Goal: Information Seeking & Learning: Check status

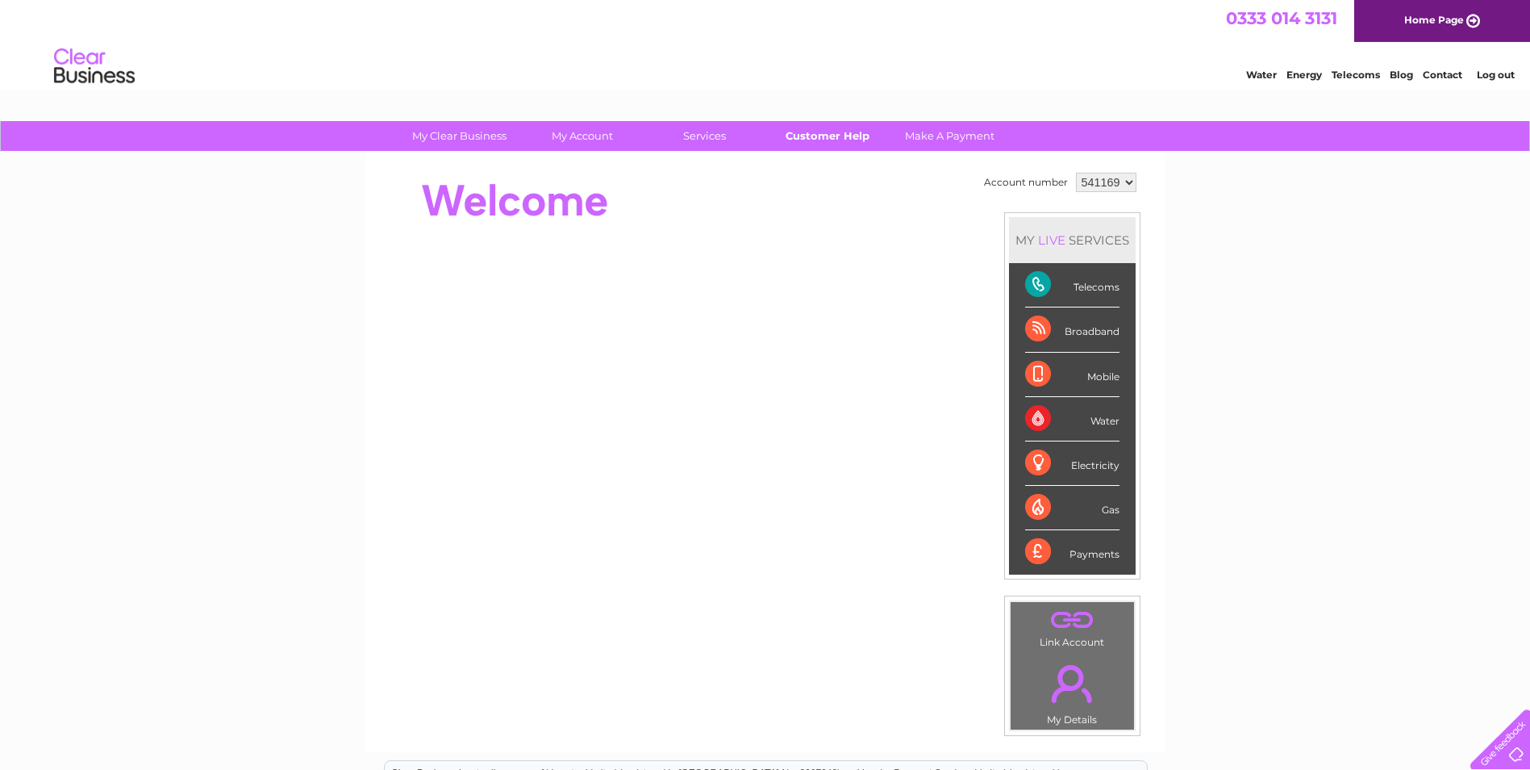
click at [835, 135] on link "Customer Help" at bounding box center [827, 136] width 133 height 30
click at [1070, 678] on link "." at bounding box center [1072, 683] width 115 height 56
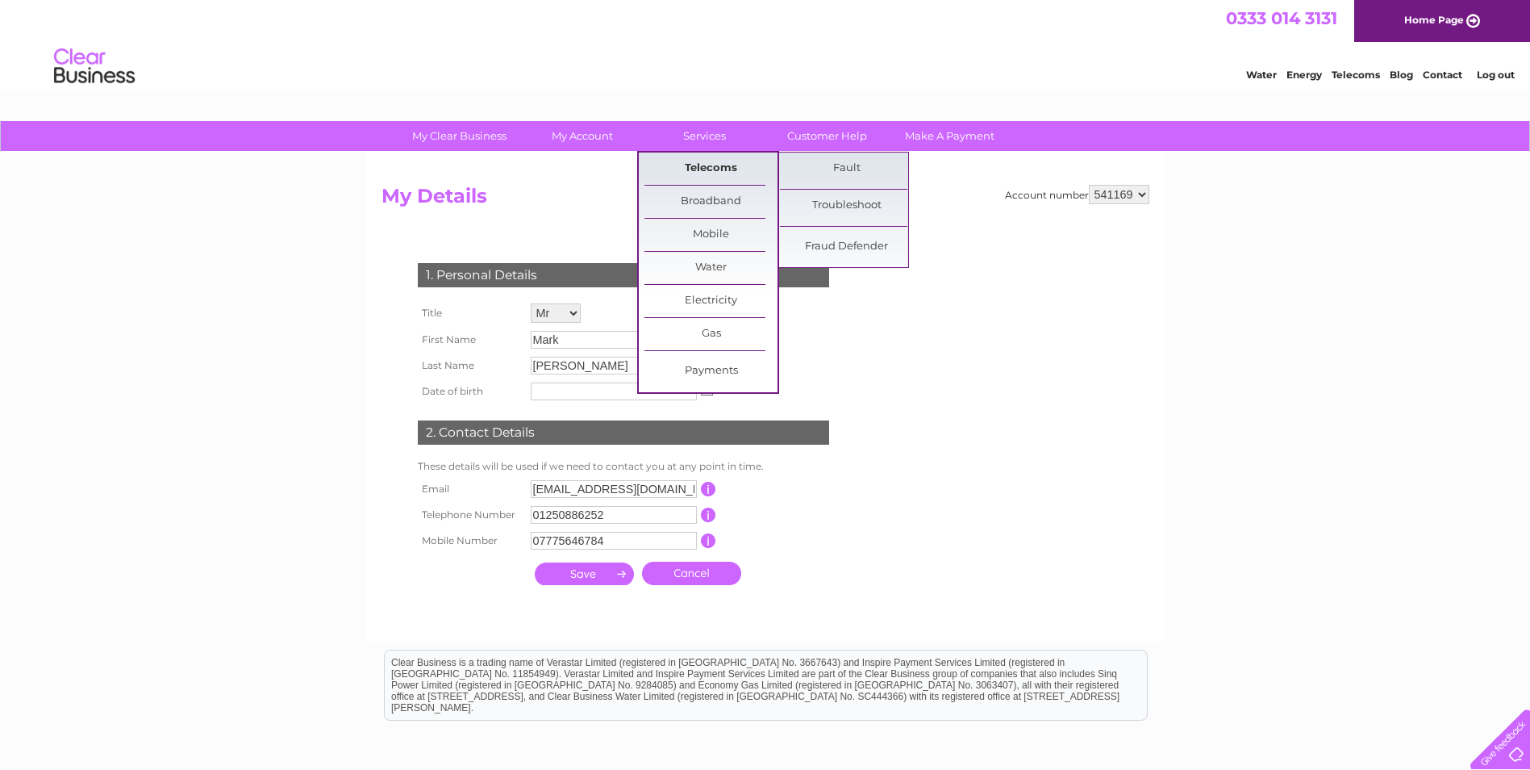
click at [701, 164] on link "Telecoms" at bounding box center [711, 168] width 133 height 32
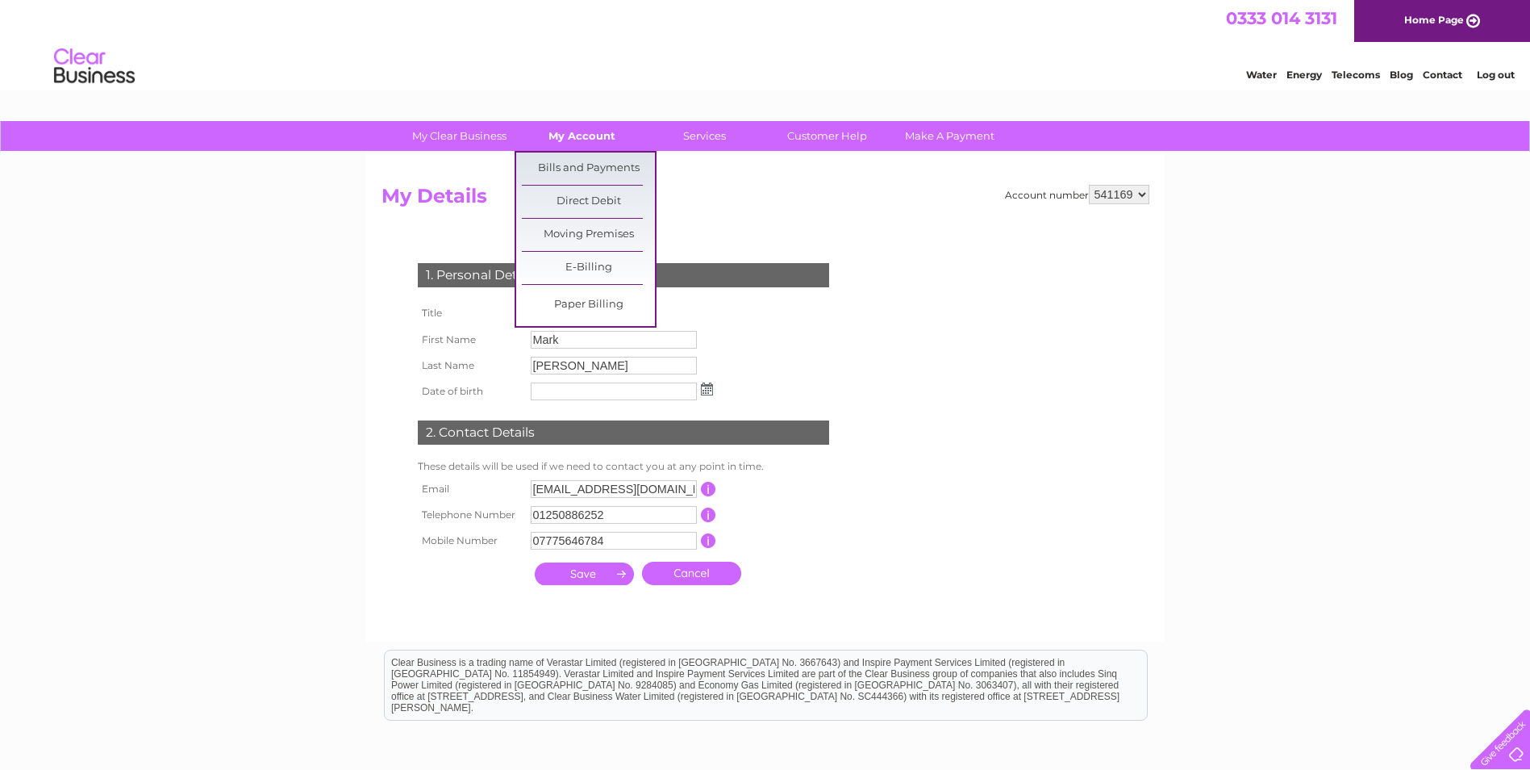
click at [589, 127] on link "My Account" at bounding box center [581, 136] width 133 height 30
click at [589, 136] on link "My Account" at bounding box center [581, 136] width 133 height 30
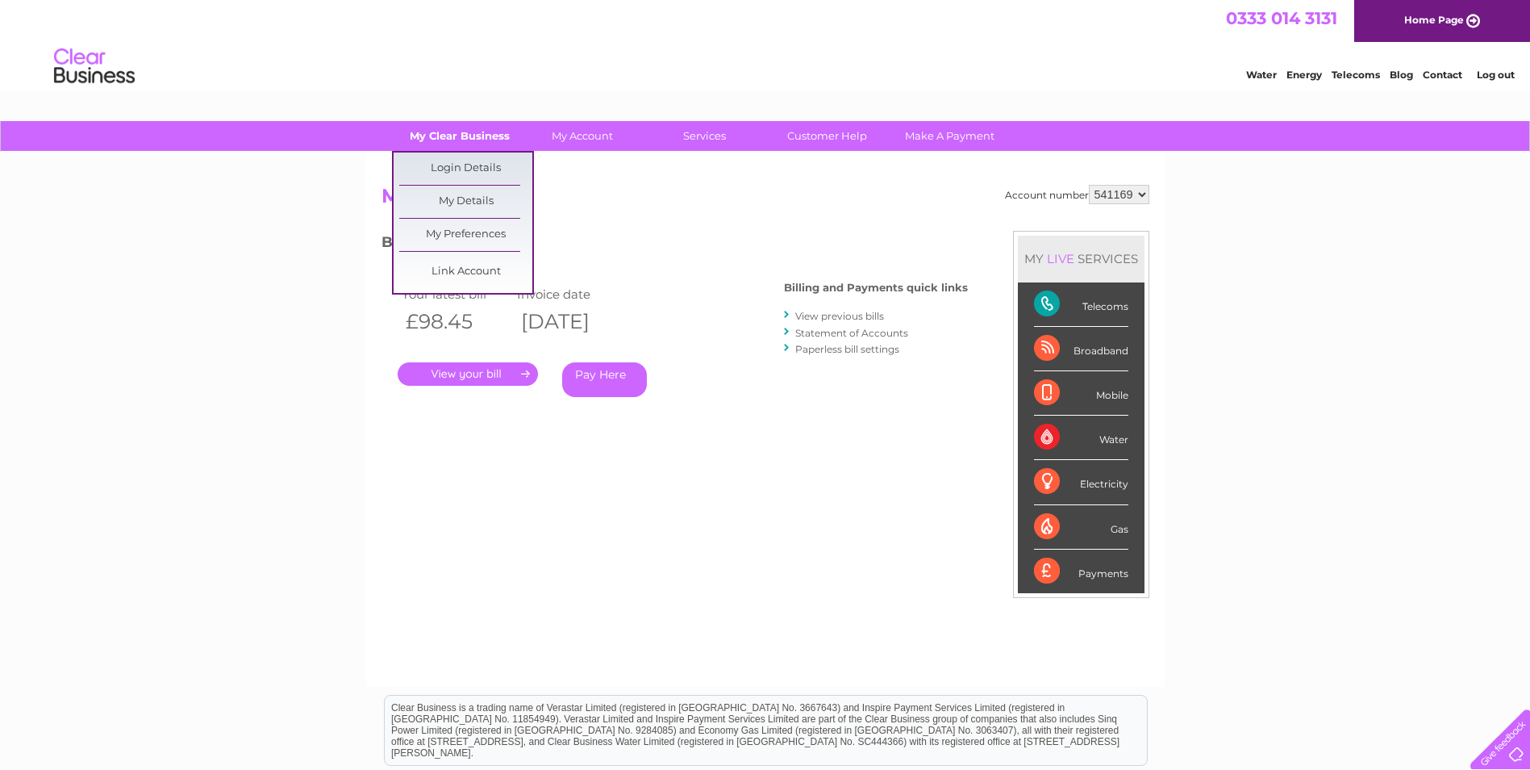
click at [483, 129] on link "My Clear Business" at bounding box center [459, 136] width 133 height 30
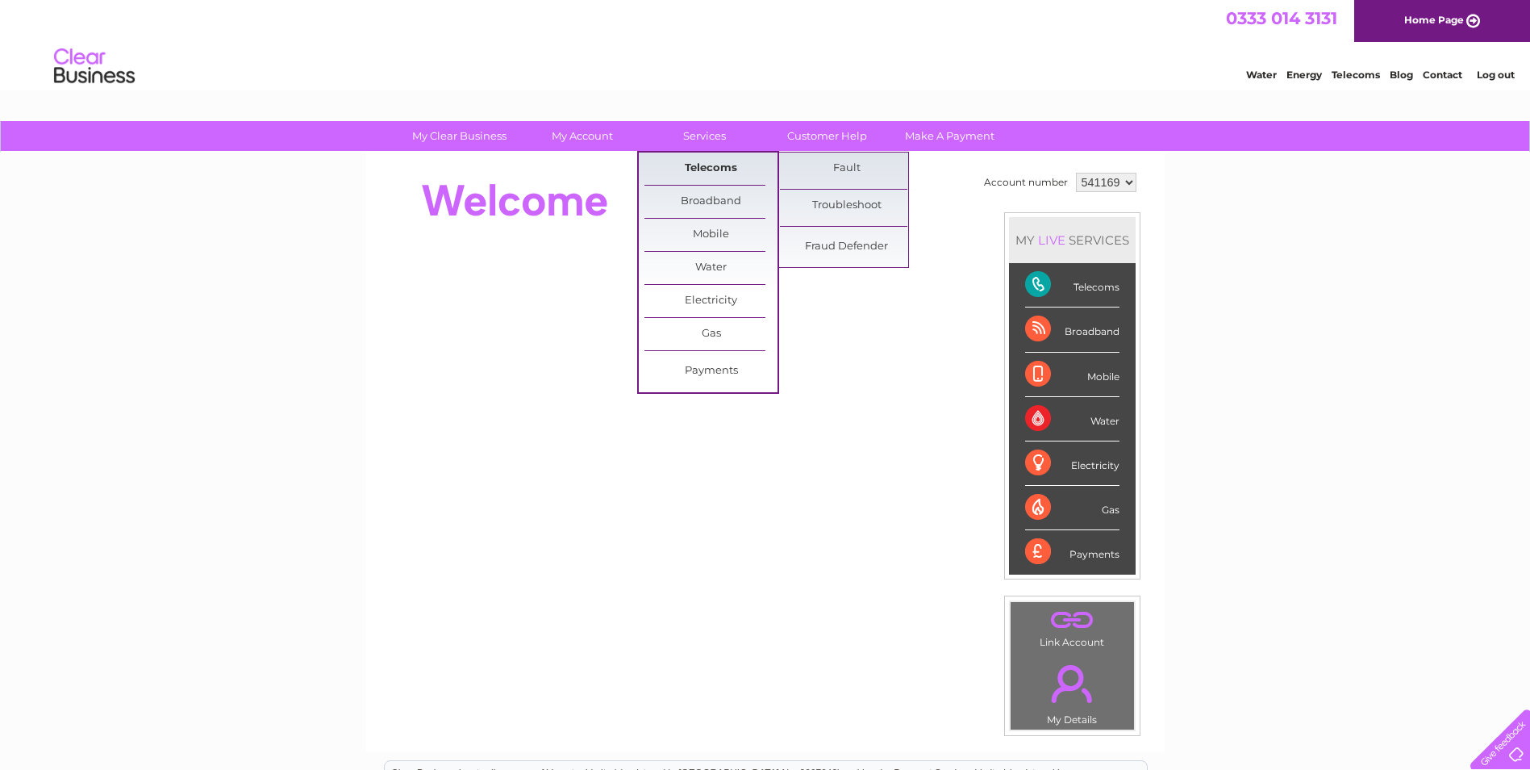
click at [703, 161] on link "Telecoms" at bounding box center [711, 168] width 133 height 32
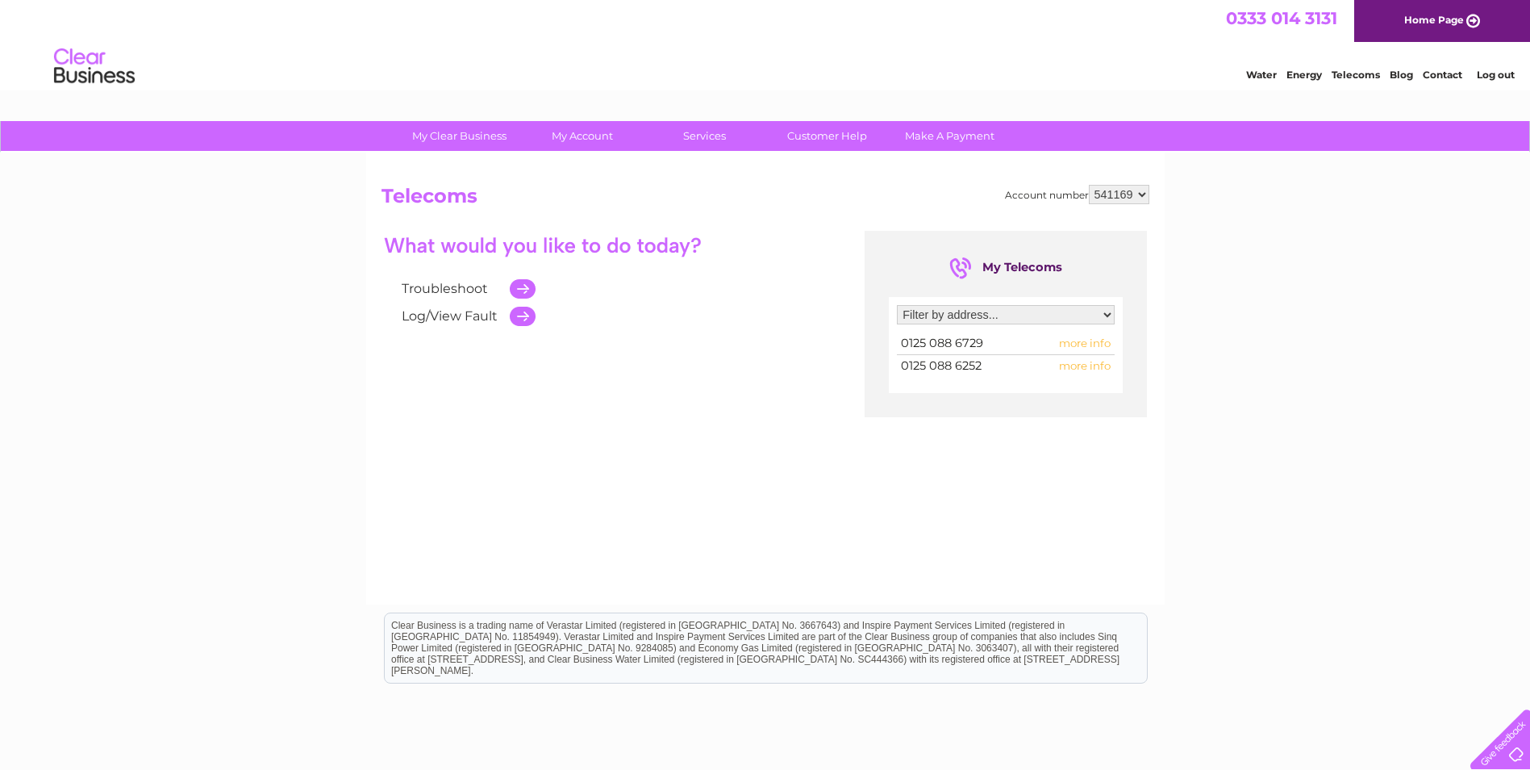
click at [1079, 344] on span "more info" at bounding box center [1085, 342] width 52 height 13
click at [1082, 346] on span "more info" at bounding box center [1085, 342] width 52 height 13
click at [1088, 367] on span "more info" at bounding box center [1085, 365] width 52 height 13
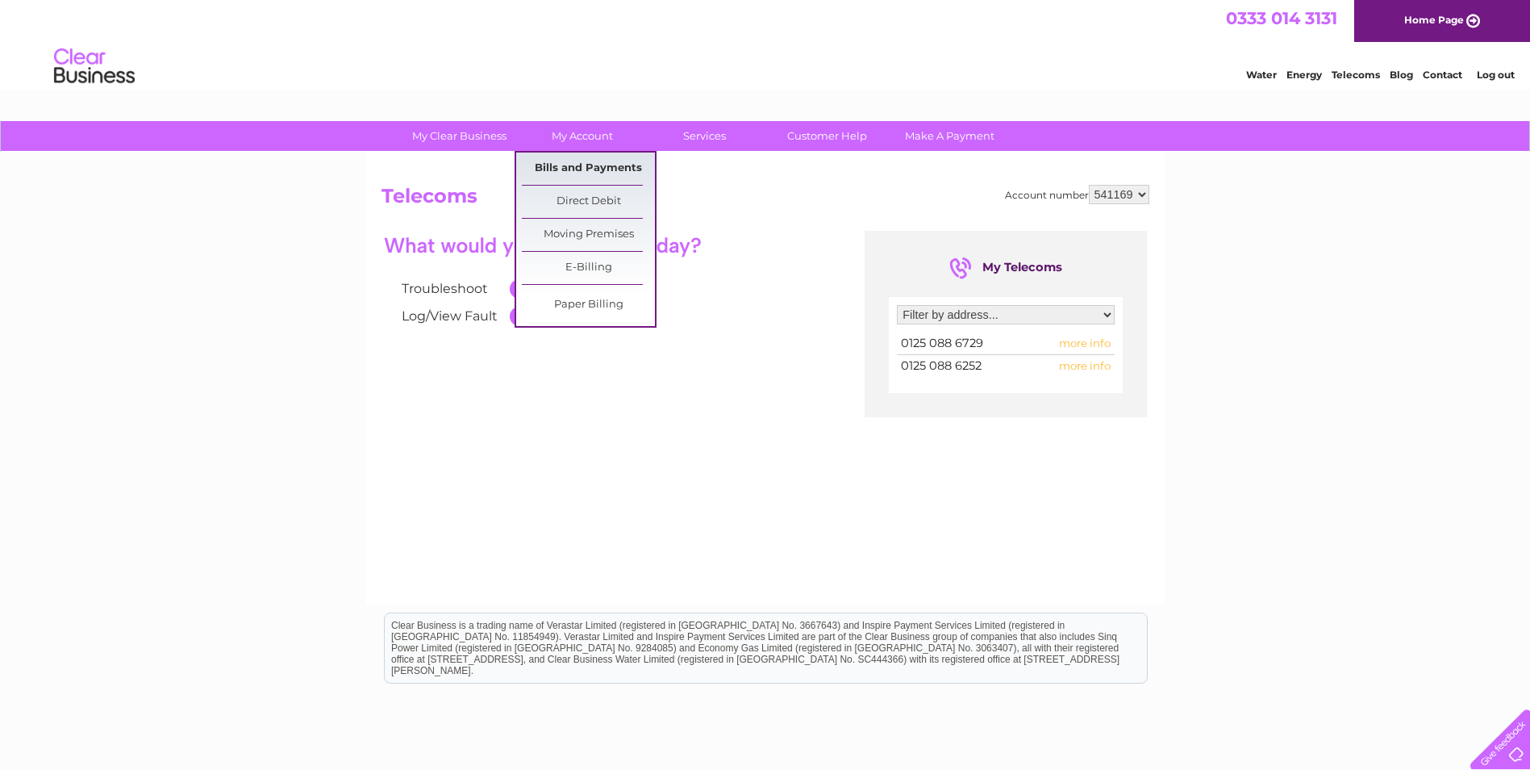
click at [581, 163] on link "Bills and Payments" at bounding box center [588, 168] width 133 height 32
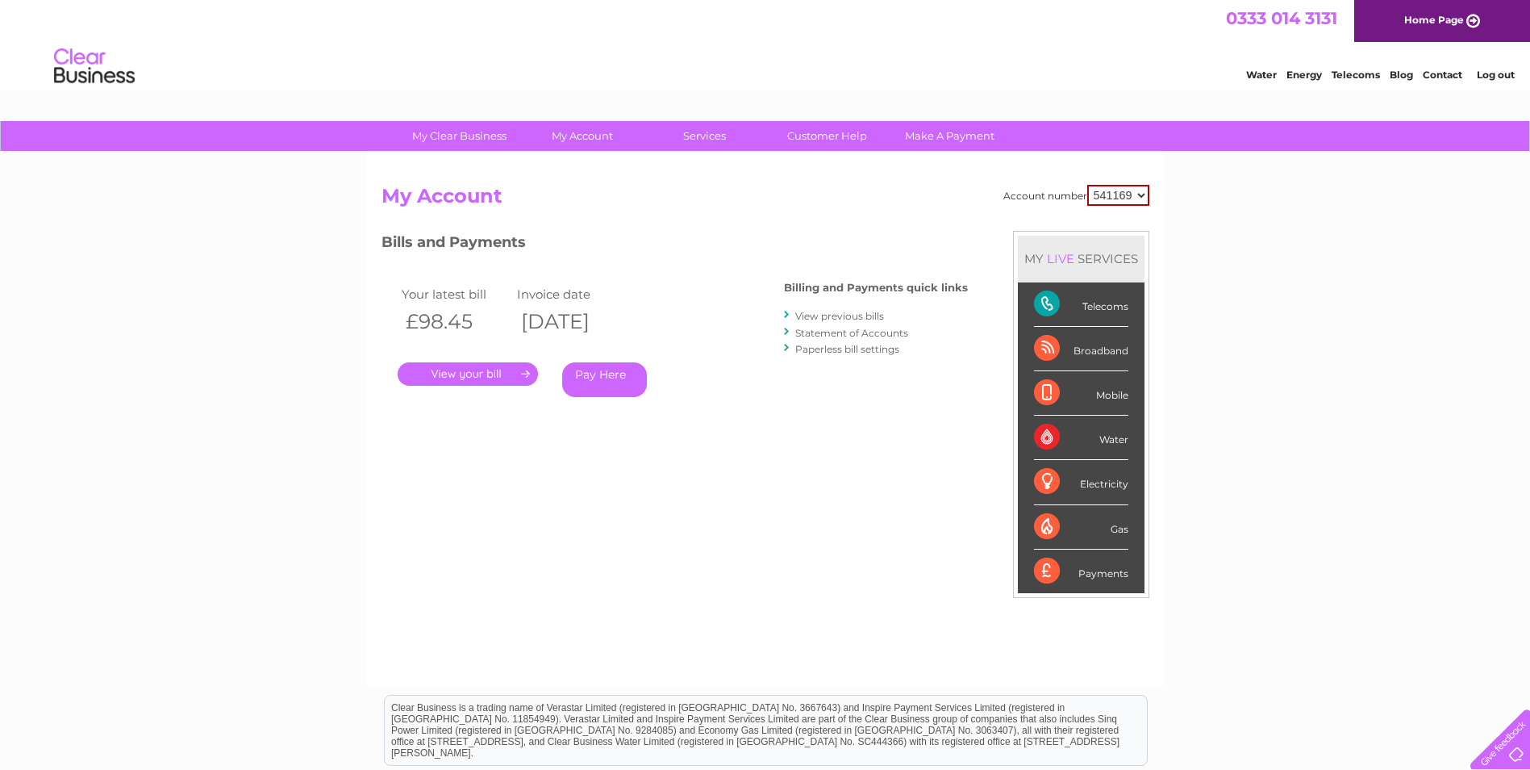
click at [525, 370] on link "." at bounding box center [468, 373] width 140 height 23
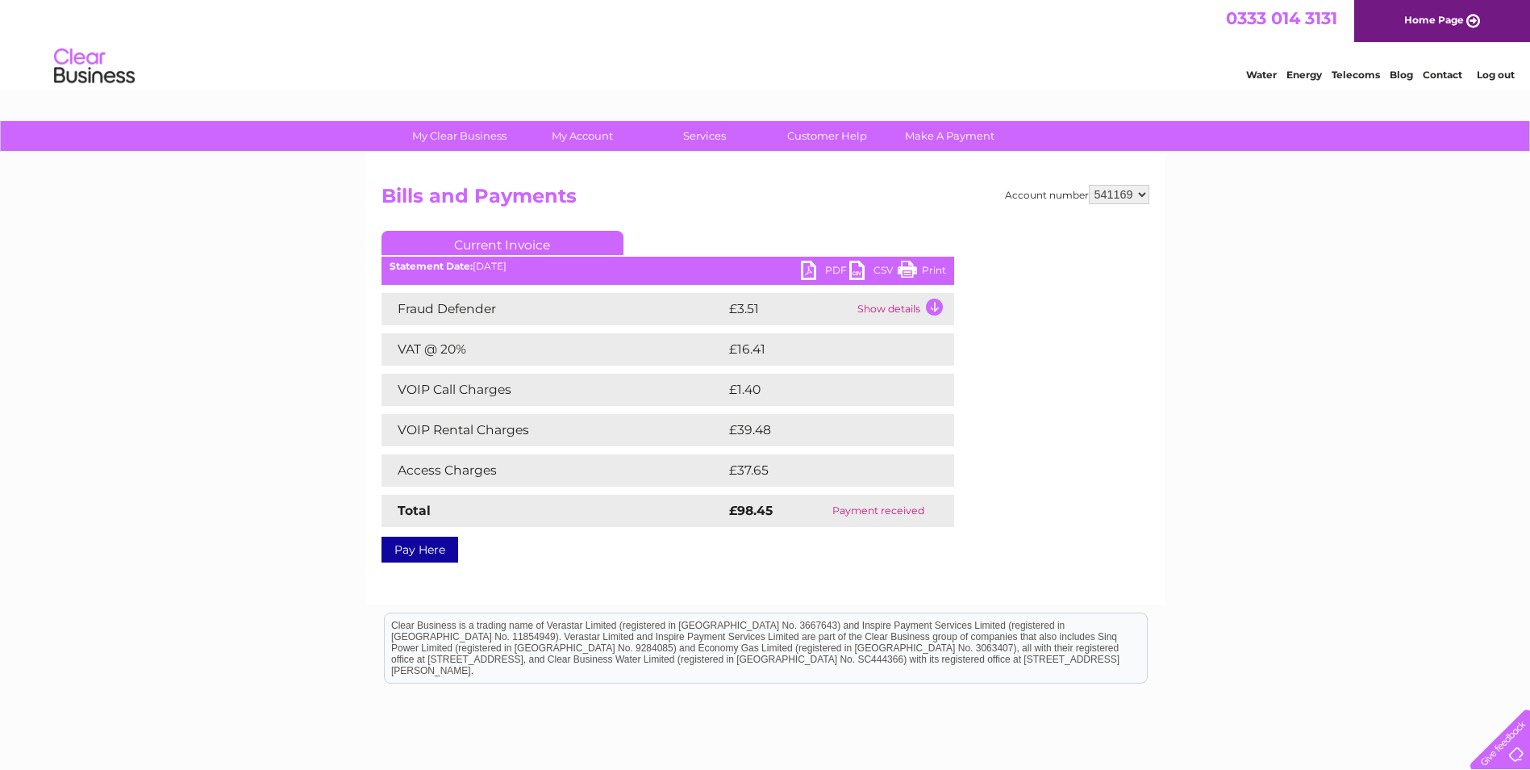
click at [657, 424] on td "VOIP Rental Charges" at bounding box center [554, 430] width 344 height 32
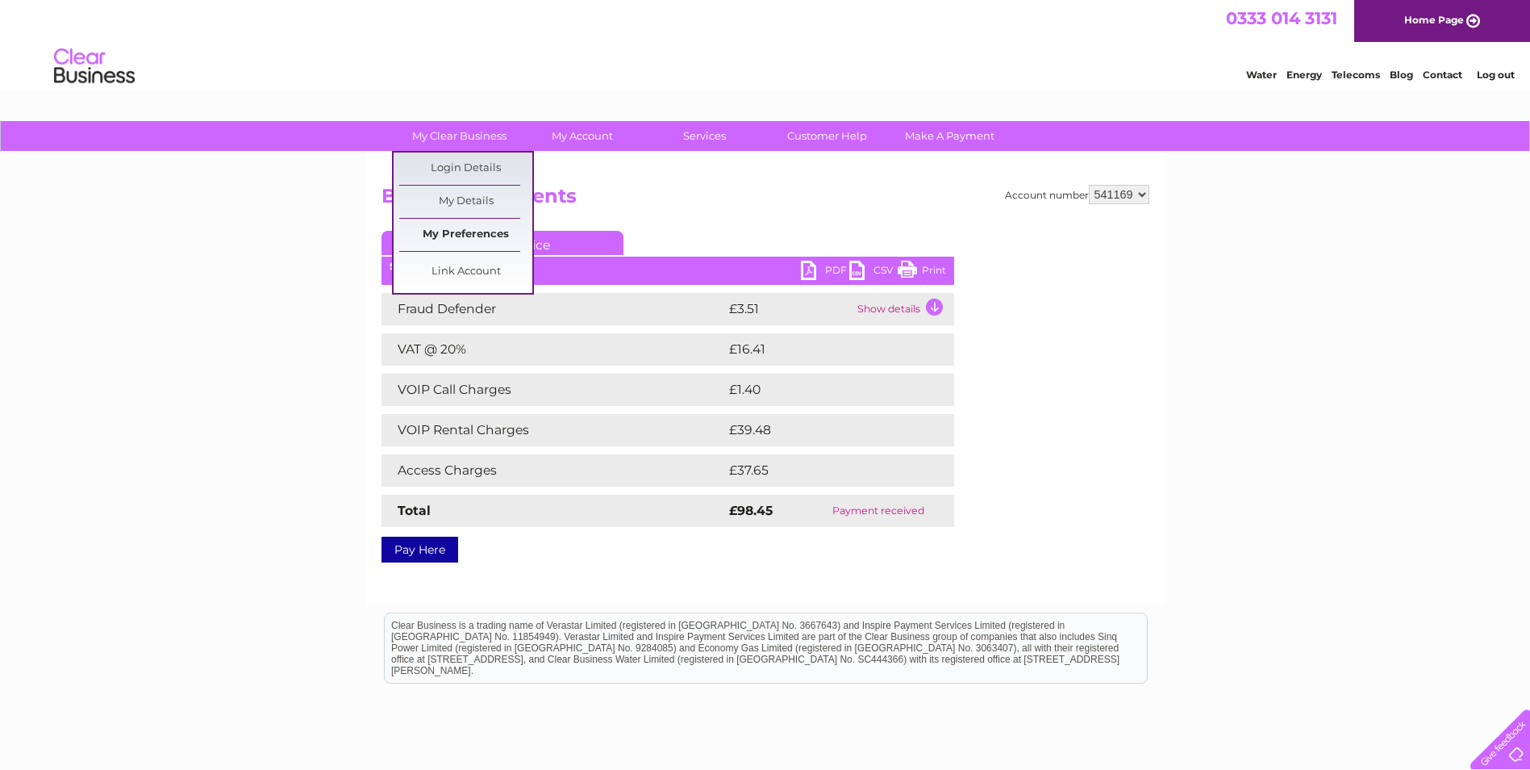
click at [475, 235] on link "My Preferences" at bounding box center [465, 235] width 133 height 32
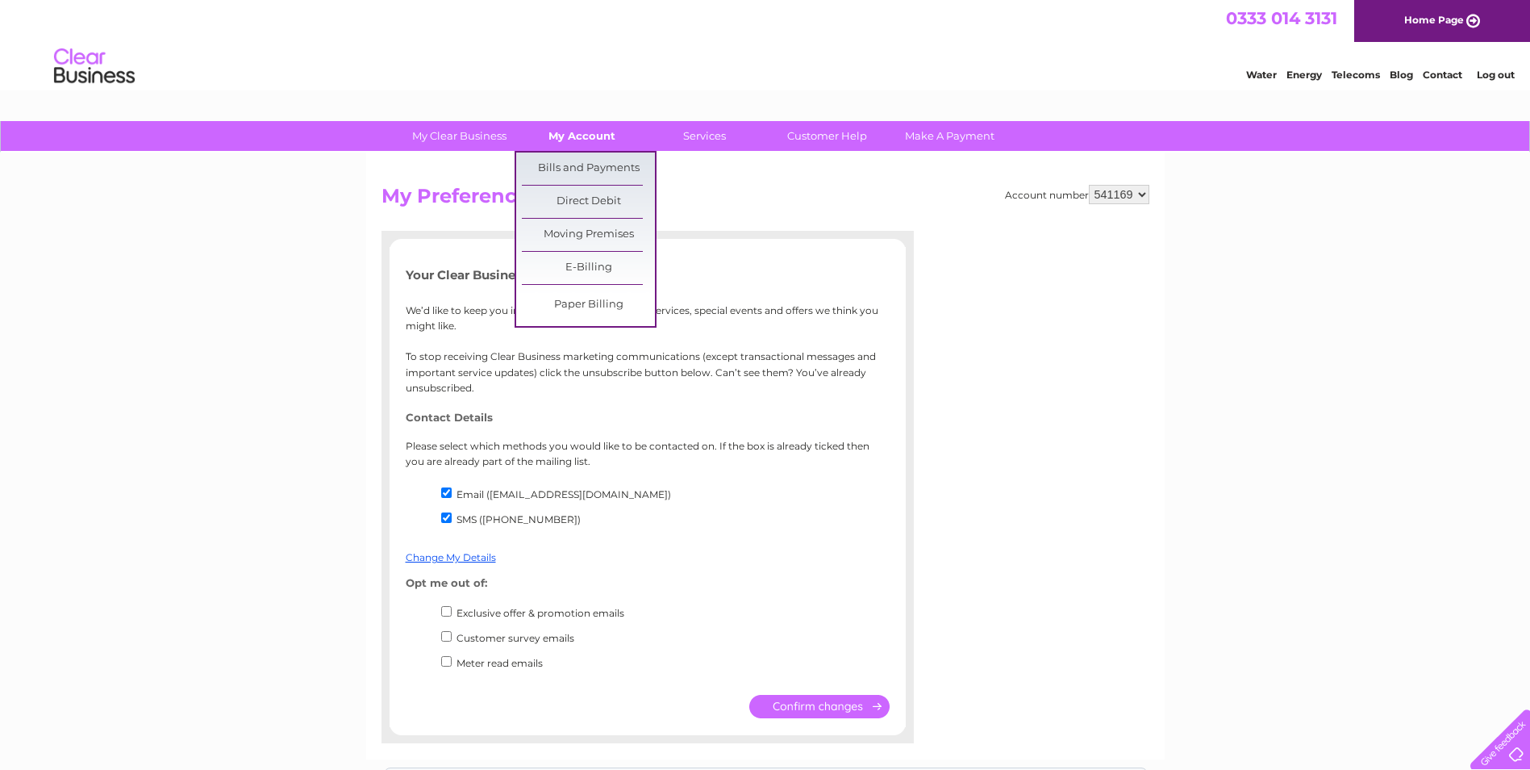
click at [581, 129] on link "My Account" at bounding box center [581, 136] width 133 height 30
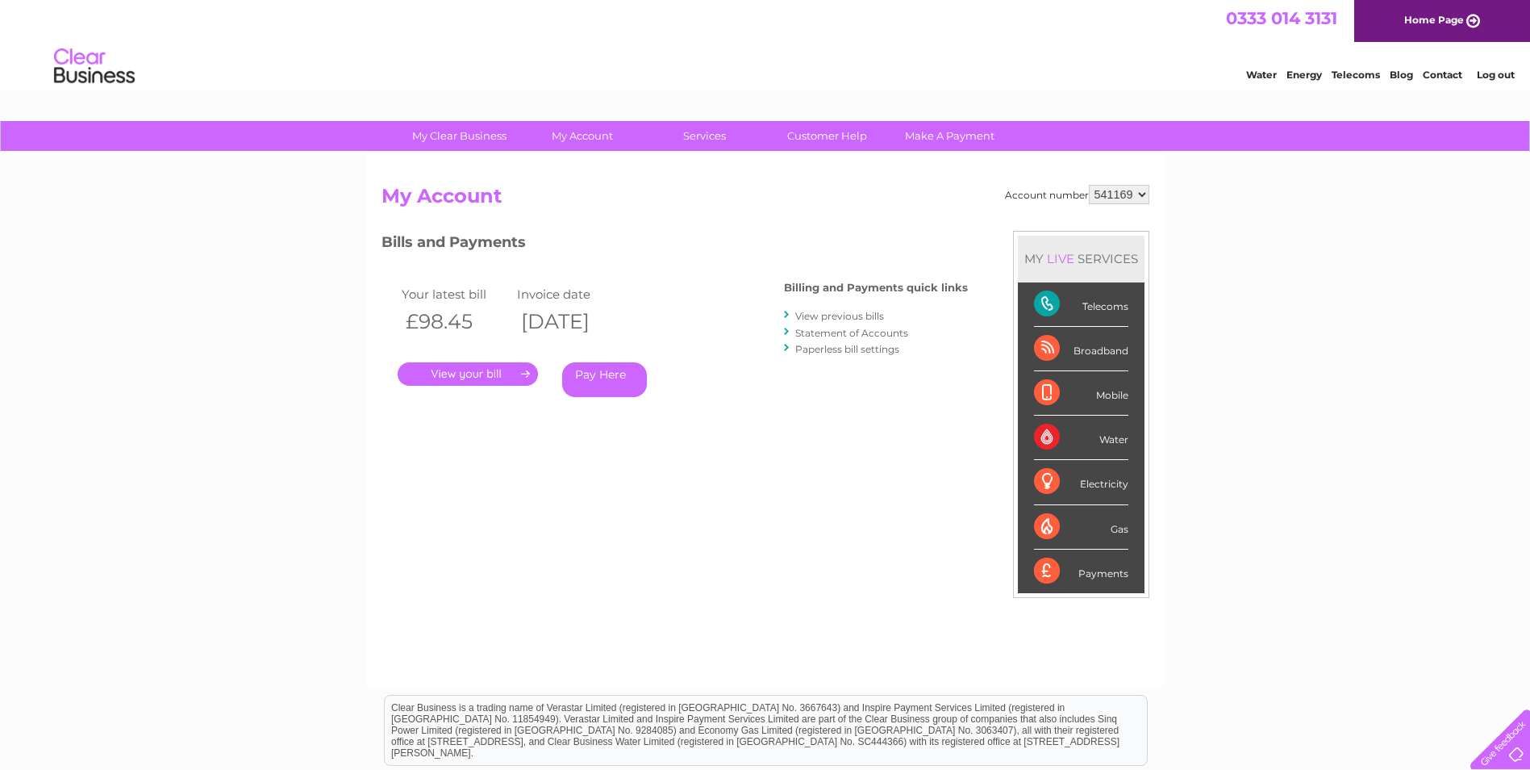
click at [496, 370] on link "." at bounding box center [468, 373] width 140 height 23
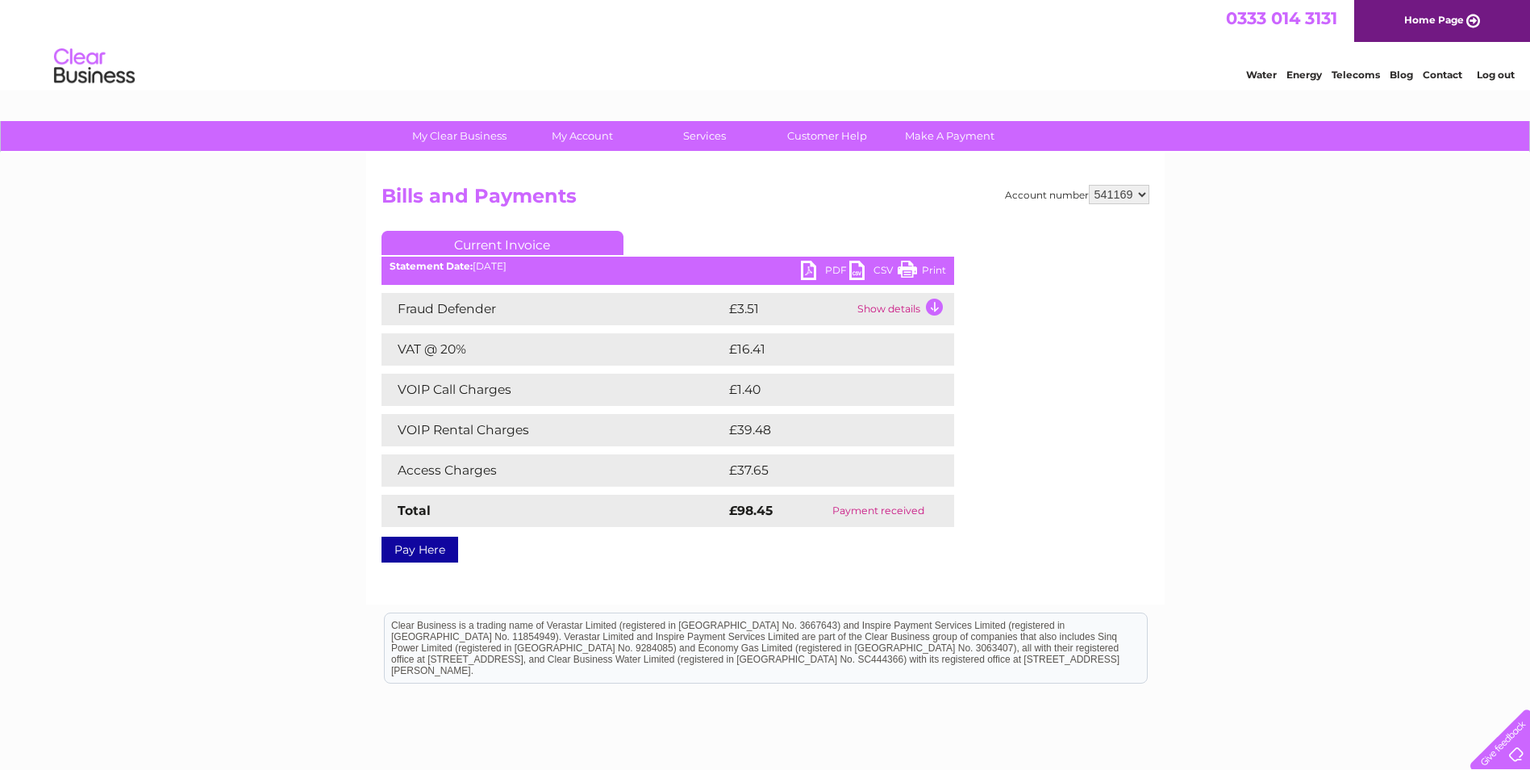
click at [906, 310] on td "Show details" at bounding box center [903, 309] width 101 height 32
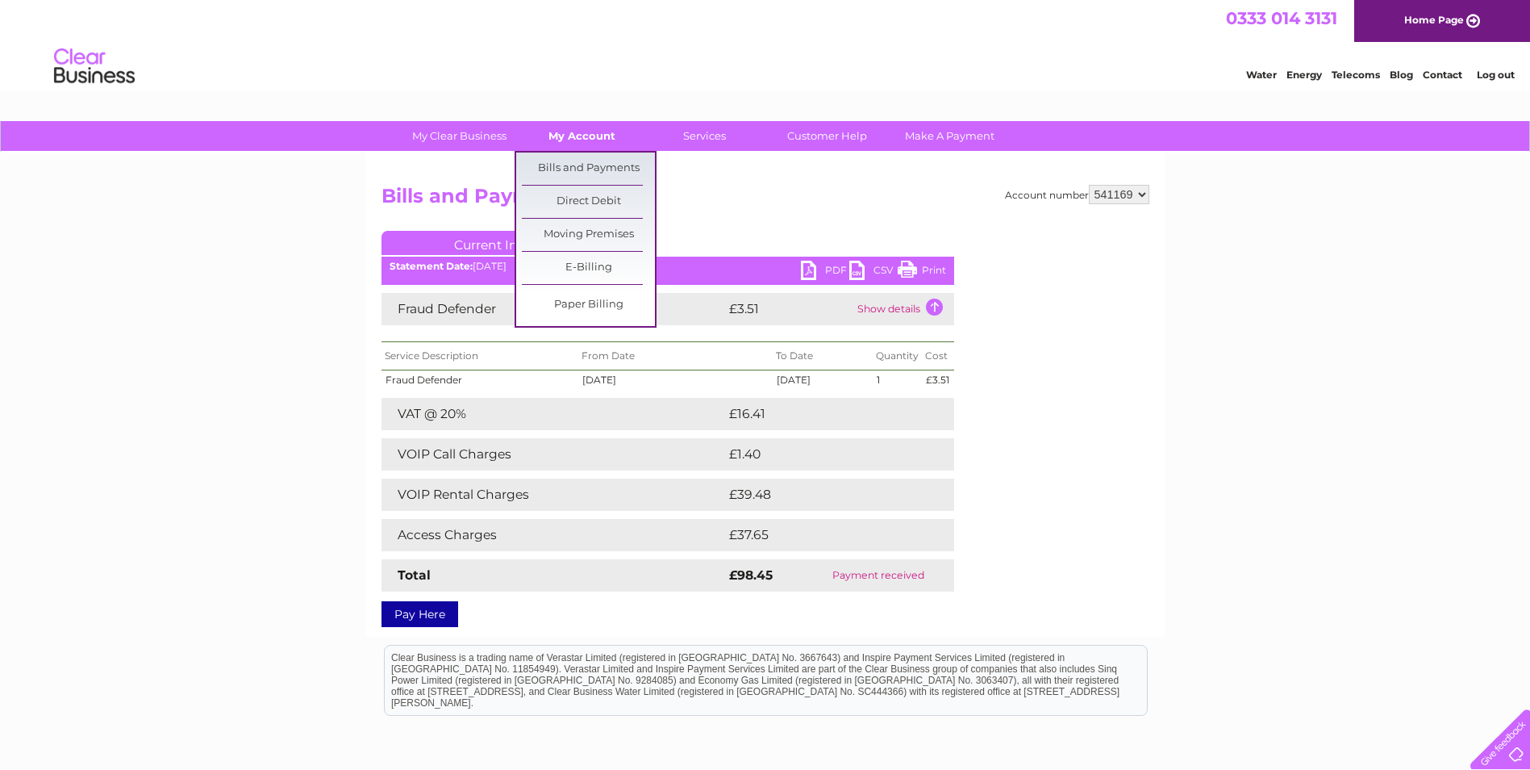
click at [581, 131] on link "My Account" at bounding box center [581, 136] width 133 height 30
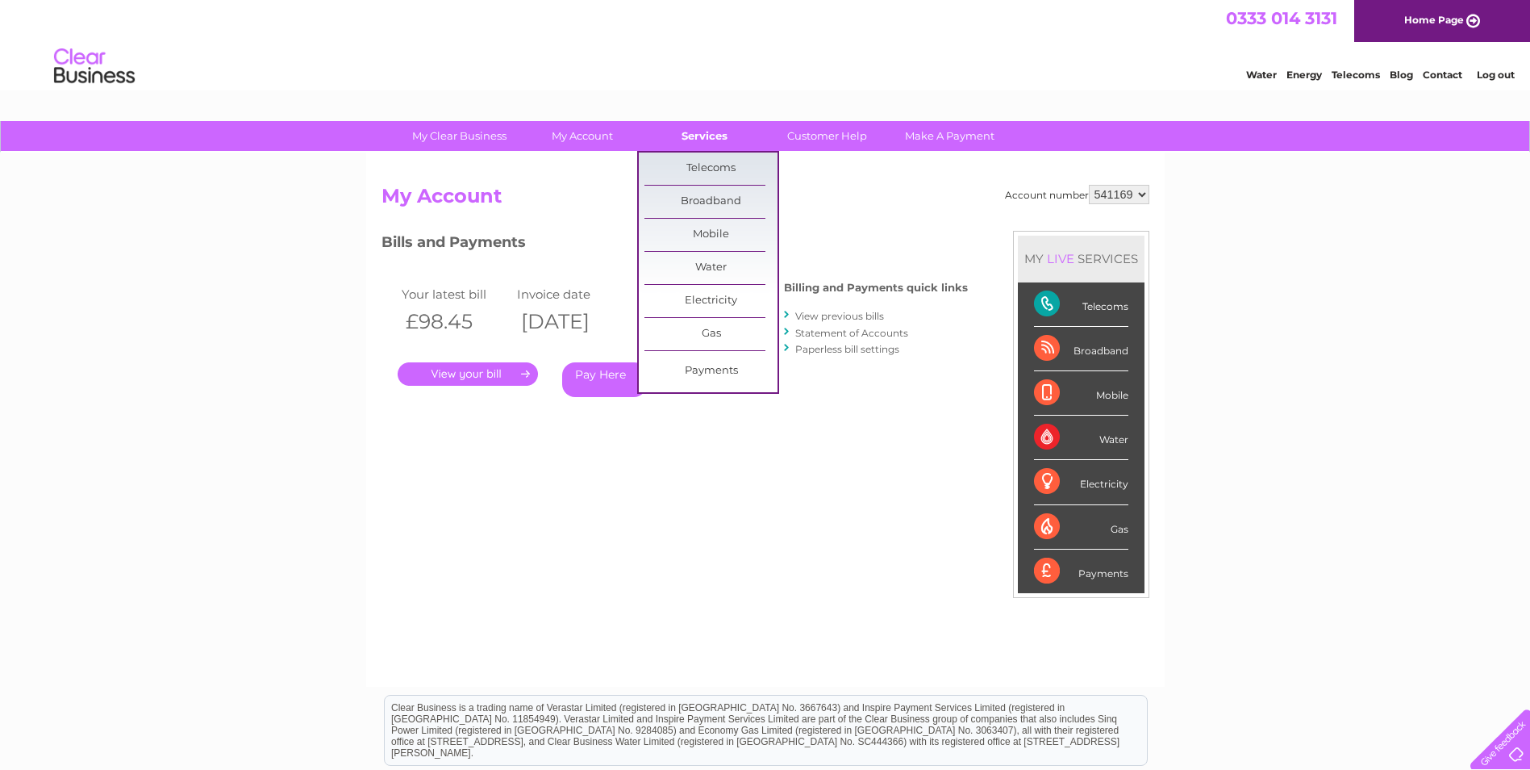
click at [704, 137] on link "Services" at bounding box center [704, 136] width 133 height 30
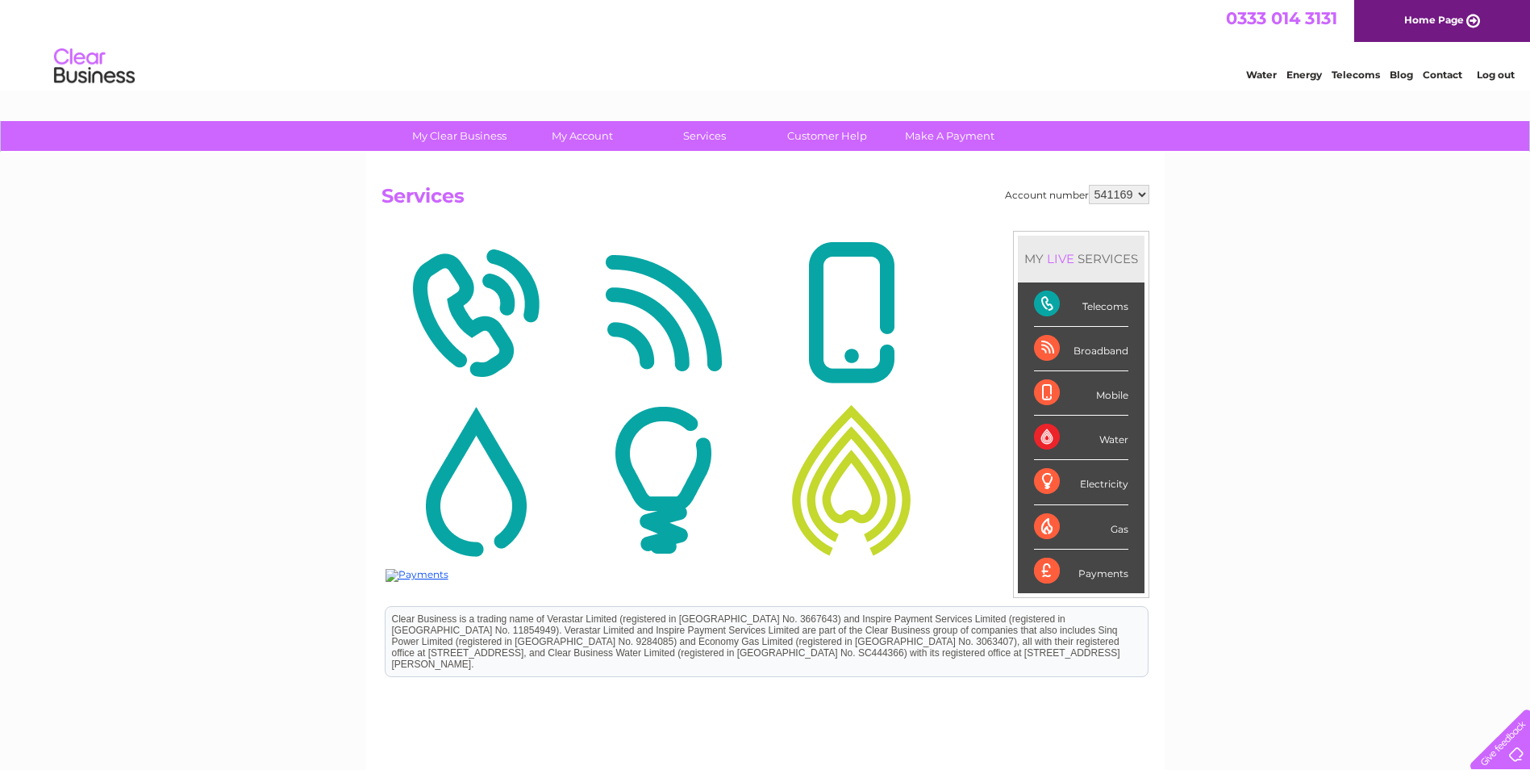
click at [1103, 303] on div "Telecoms" at bounding box center [1081, 304] width 94 height 44
click at [1041, 302] on div "Telecoms" at bounding box center [1081, 304] width 94 height 44
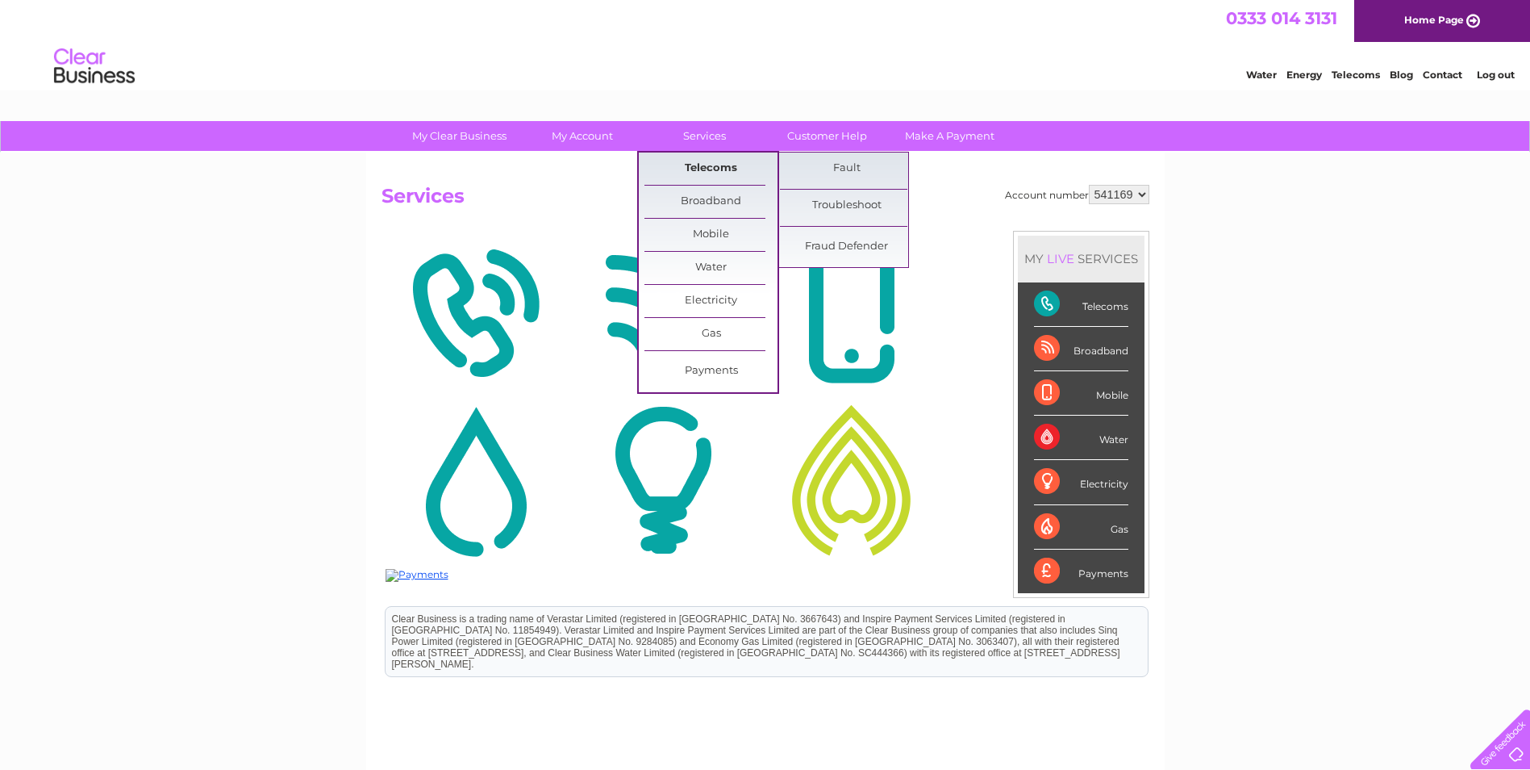
click at [706, 162] on link "Telecoms" at bounding box center [711, 168] width 133 height 32
click at [711, 168] on link "Telecoms" at bounding box center [711, 168] width 133 height 32
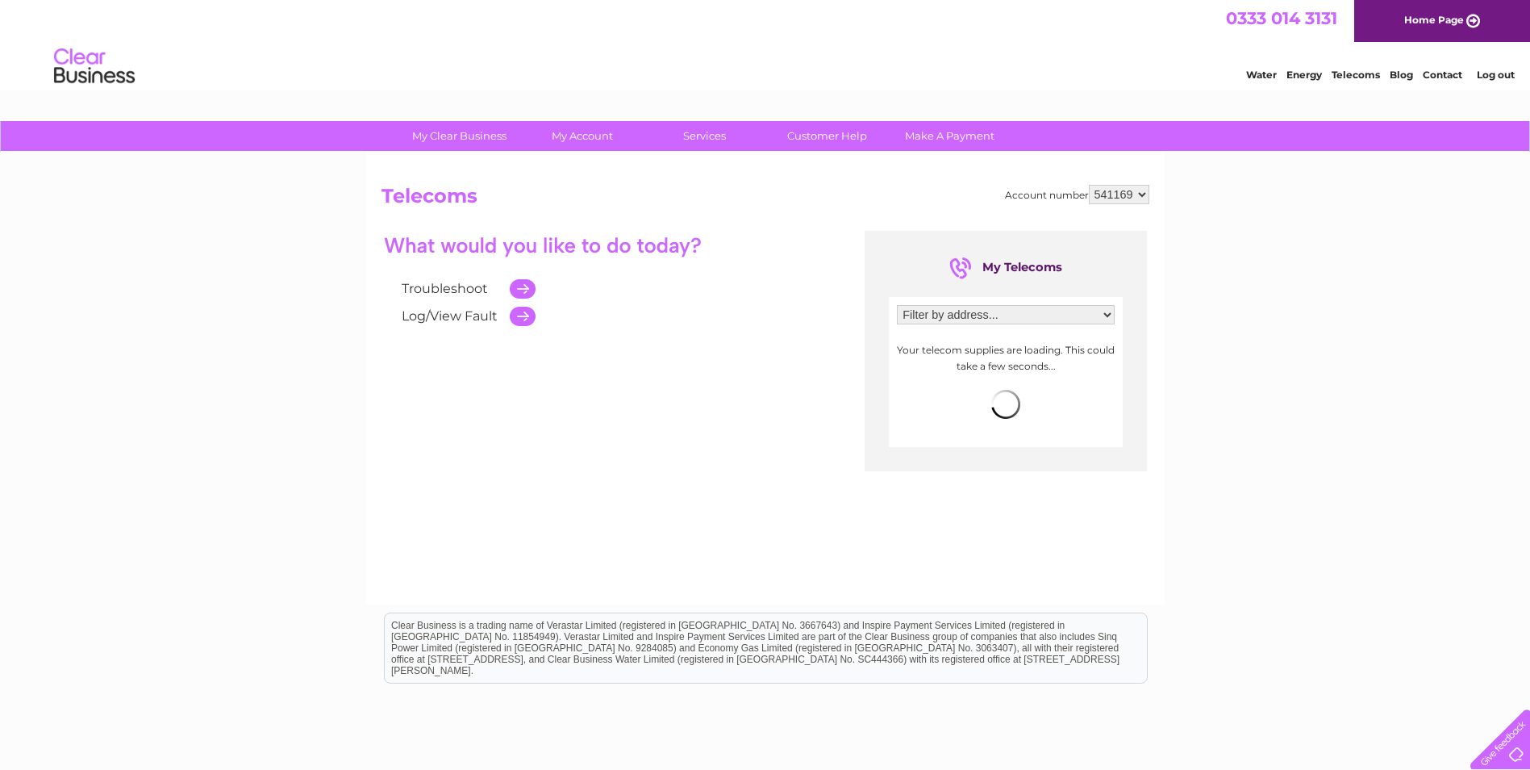
click at [1108, 317] on select "Filter by address... Heather Hills Farm, Bridge Of Cally, Blairgowrie, Perthshi…" at bounding box center [1006, 314] width 218 height 19
select select "1360035"
click at [897, 305] on select "Filter by address... Heather Hills Farm, Bridge Of Cally, Blairgowrie, Perthshi…" at bounding box center [1006, 314] width 218 height 19
click at [1085, 365] on span "more info" at bounding box center [1085, 365] width 52 height 13
